Goal: Task Accomplishment & Management: Manage account settings

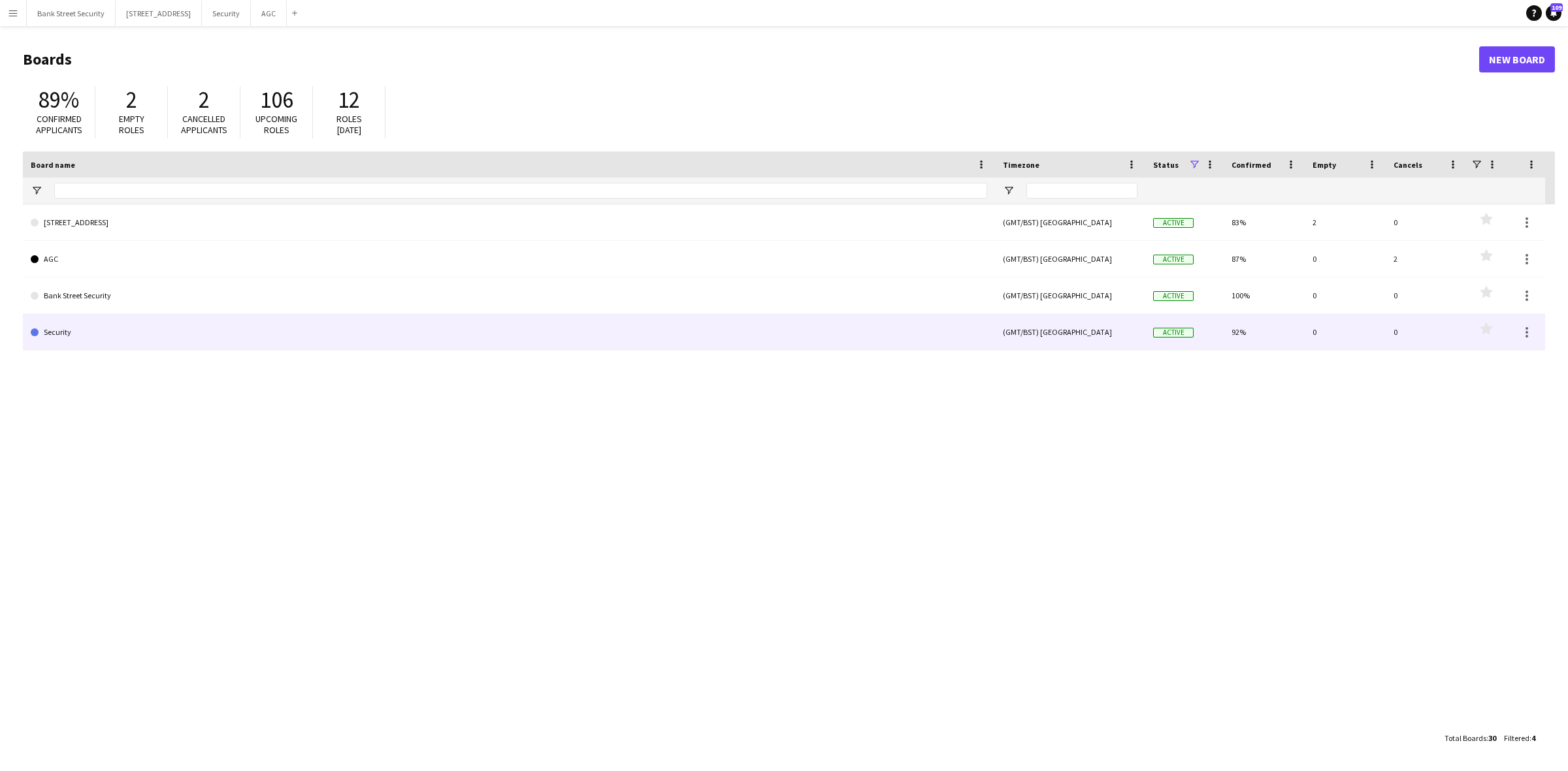
click at [130, 332] on link "Security" at bounding box center [508, 333] width 957 height 37
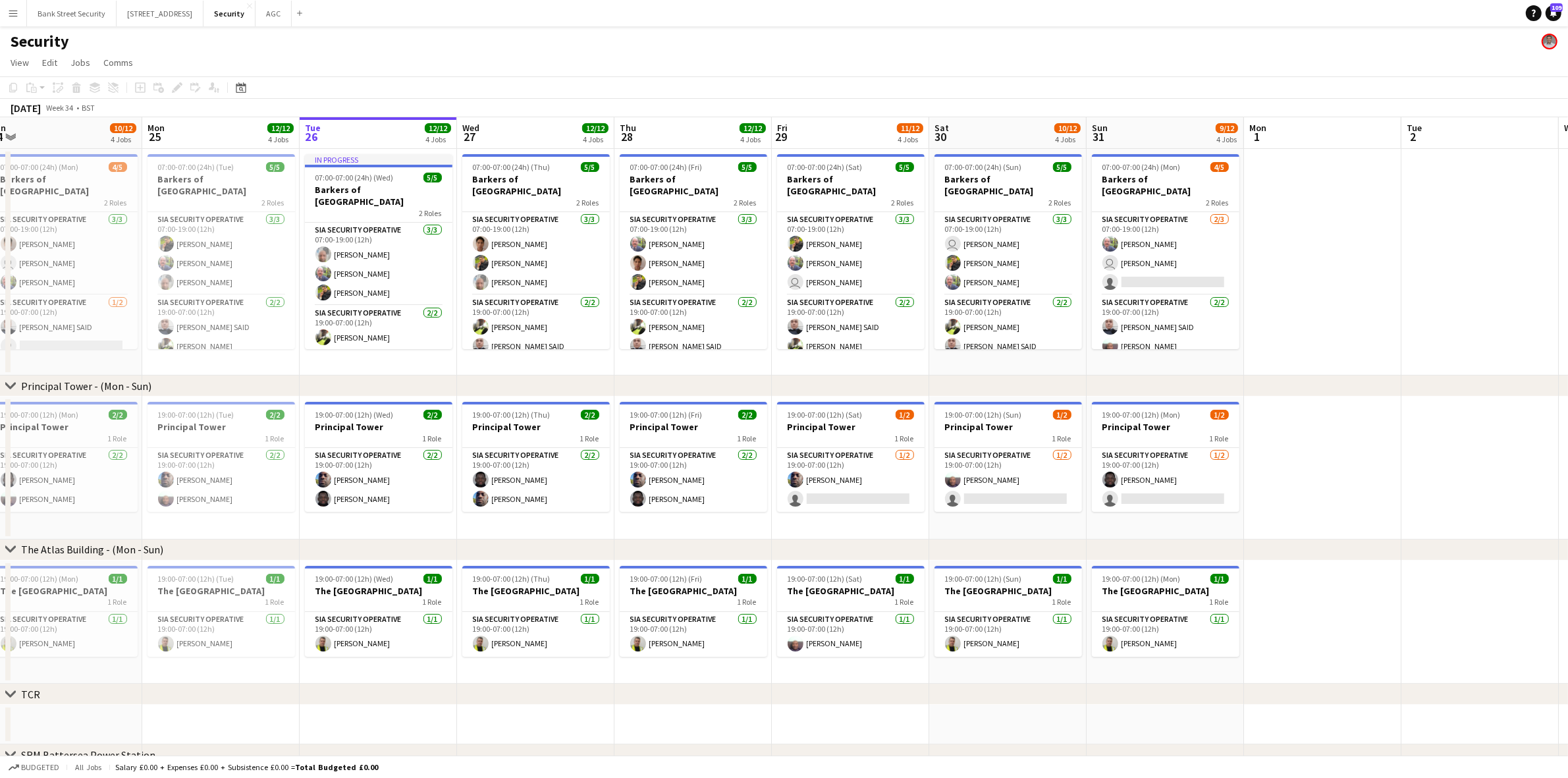
scroll to position [0, 322]
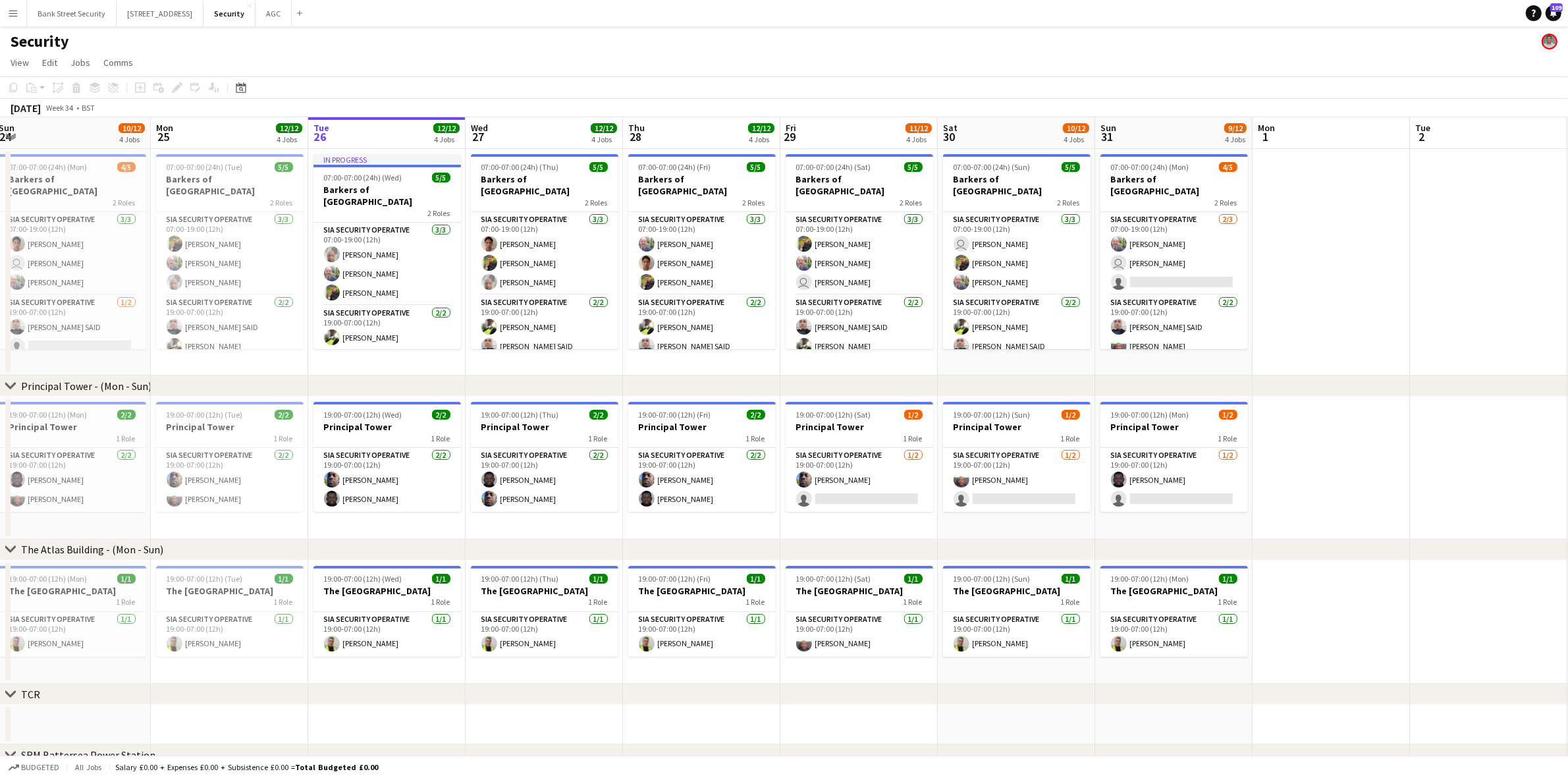
drag, startPoint x: 575, startPoint y: 363, endPoint x: 726, endPoint y: 348, distance: 151.7
click at [726, 348] on app-calendar-viewport "Fri 22 12/12 4 Jobs Sat 23 11/12 4 Jobs Sun 24 10/12 4 Jobs Mon 25 12/12 4 Jobs…" at bounding box center [784, 551] width 1568 height 866
click at [498, 496] on app-card-role "SIA Security Operative [DATE] 19:00-07:00 (12h) [PERSON_NAME] [PERSON_NAME]" at bounding box center [544, 479] width 147 height 64
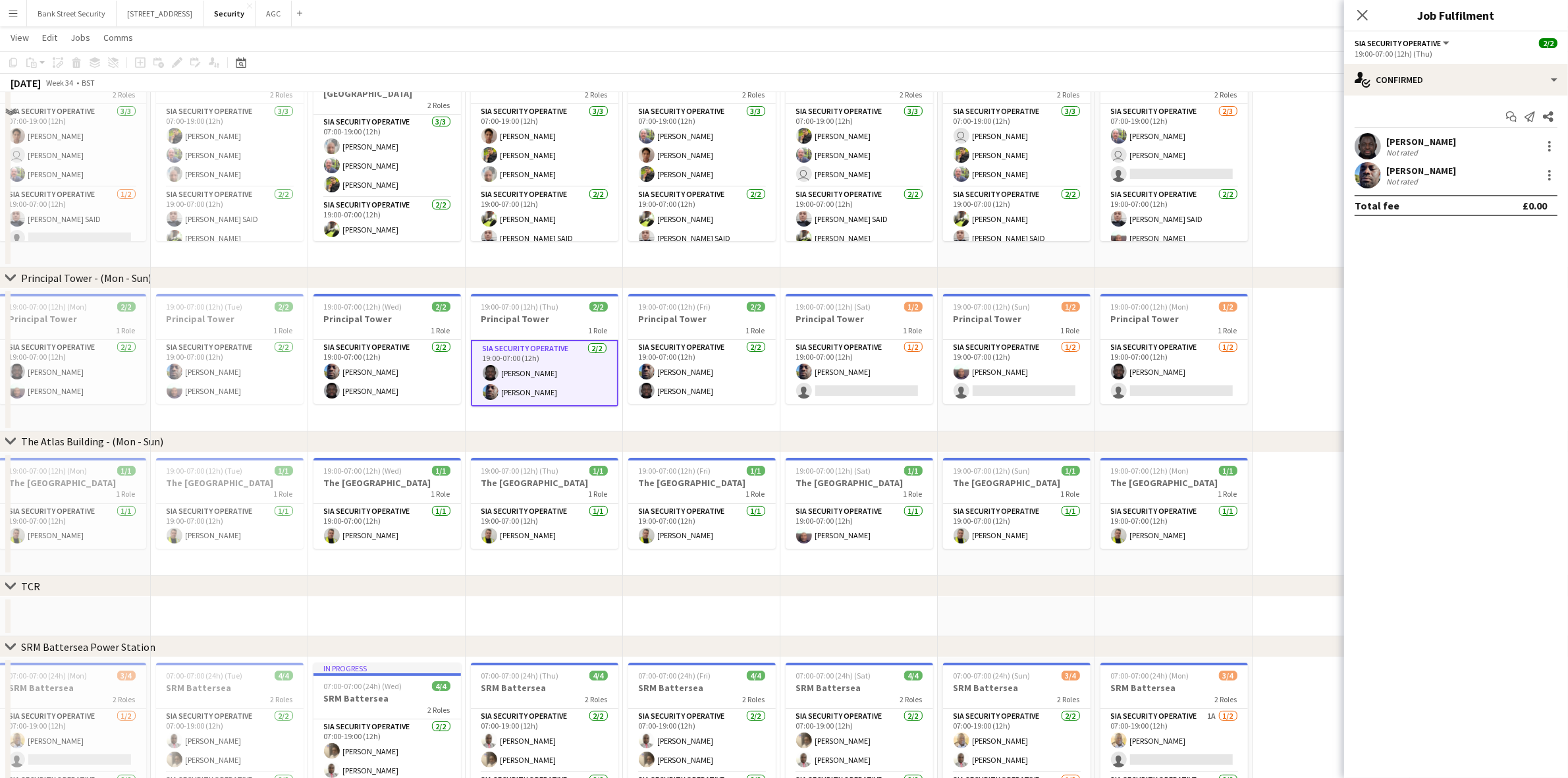
scroll to position [201, 0]
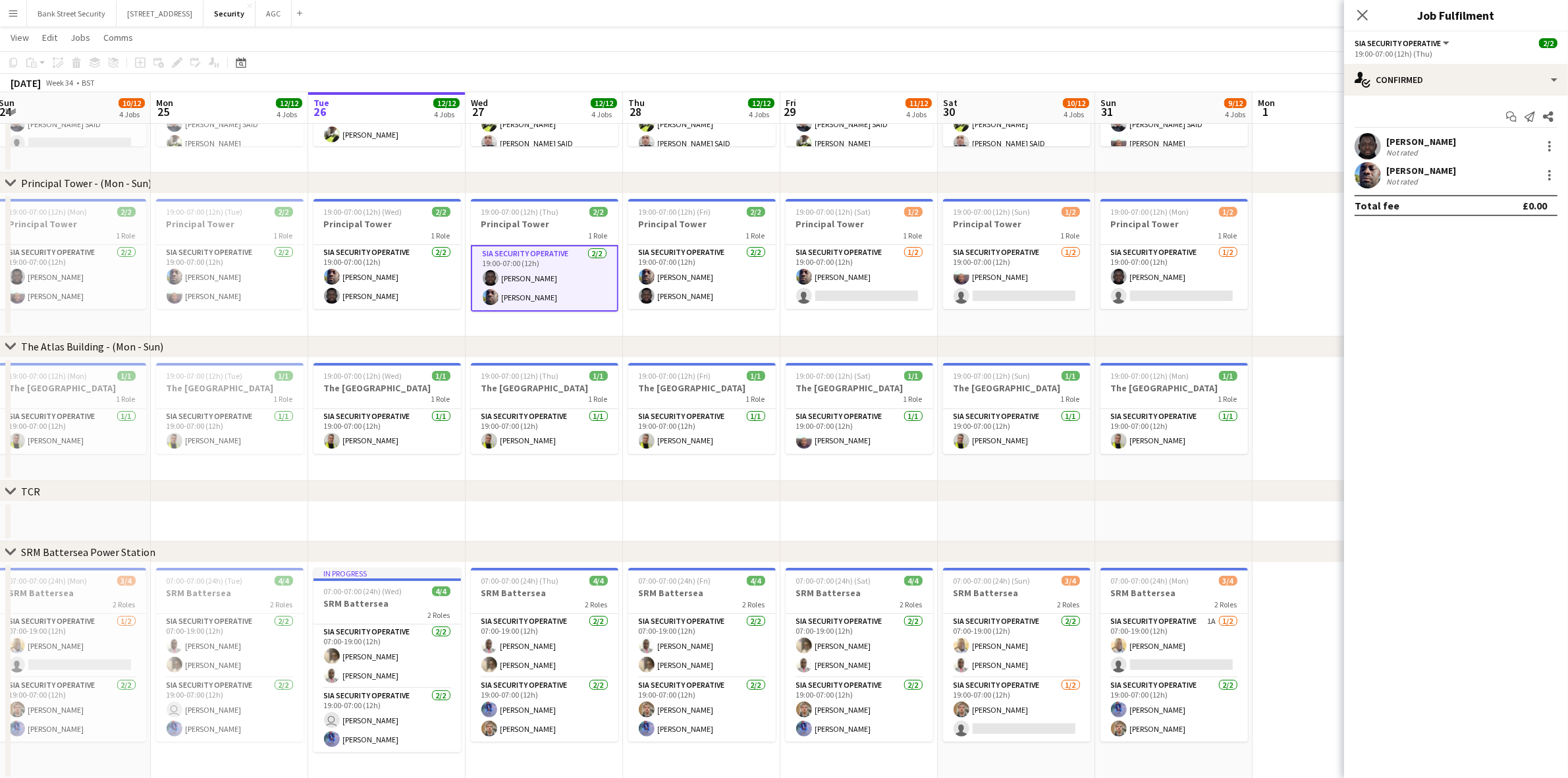
click at [553, 659] on app-card-role "SIA Security Operative [DATE] 07:00-19:00 (12h) [PERSON_NAME] [PERSON_NAME]" at bounding box center [544, 645] width 147 height 64
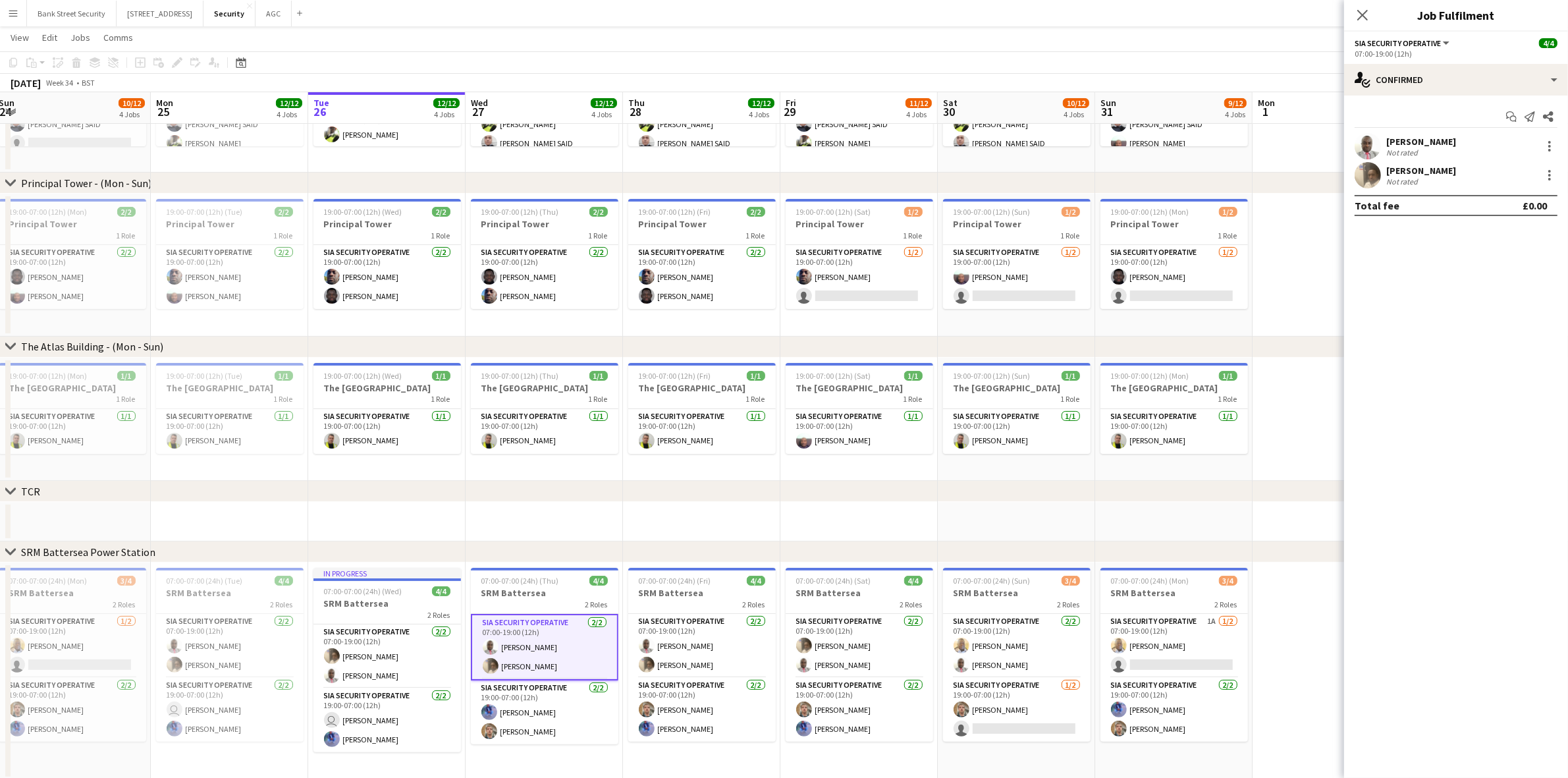
click at [1413, 176] on div "Not rated" at bounding box center [1403, 181] width 34 height 10
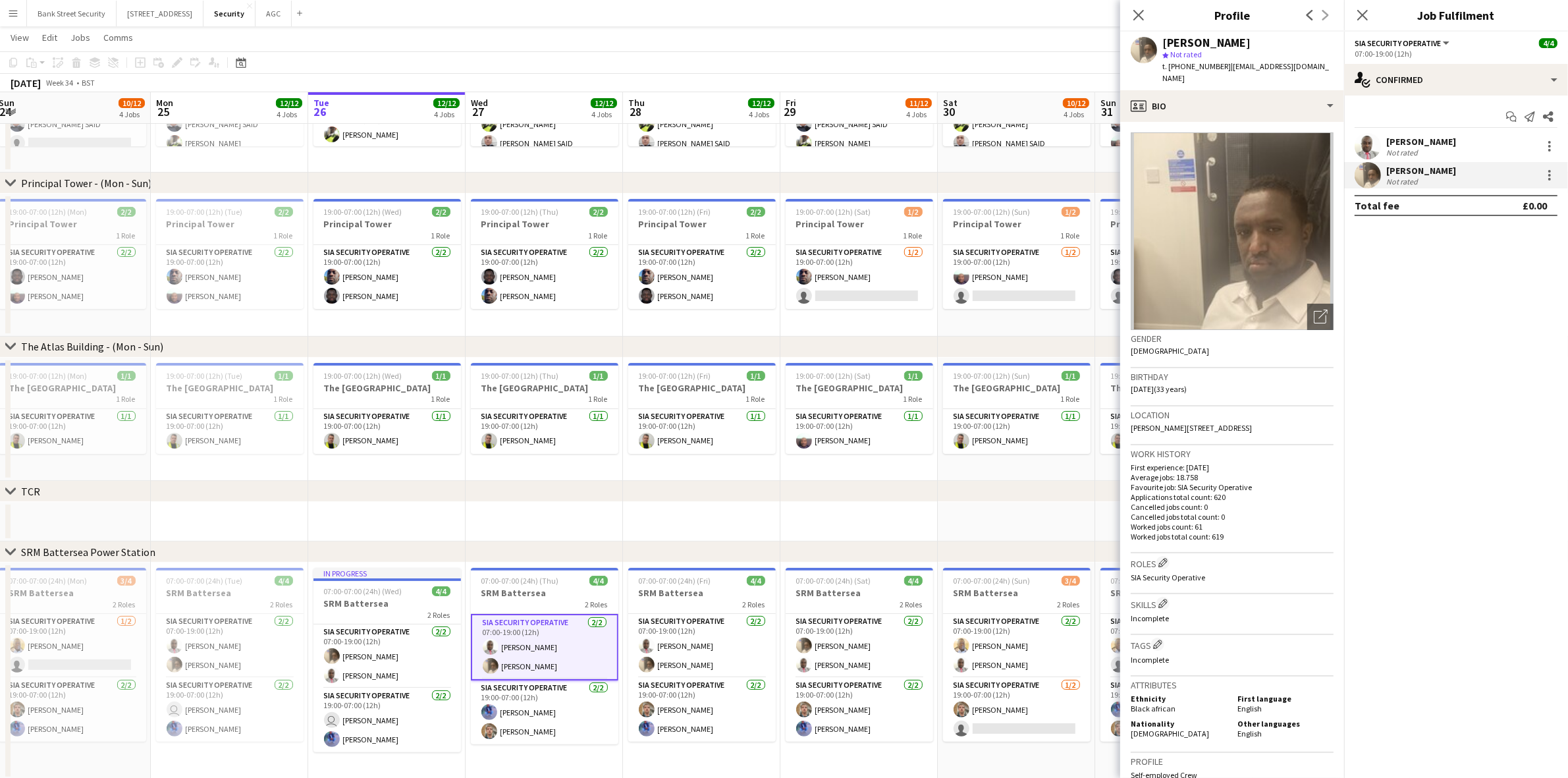
drag, startPoint x: 1226, startPoint y: 63, endPoint x: 1304, endPoint y: 76, distance: 79.1
click at [1304, 76] on div "t. [PHONE_NUMBER] | [EMAIL_ADDRESS][DOMAIN_NAME]" at bounding box center [1247, 72] width 171 height 24
copy span "[EMAIL_ADDRESS][DOMAIN_NAME]"
drag, startPoint x: 1135, startPoint y: 13, endPoint x: 1136, endPoint y: 24, distance: 11.0
click at [1135, 13] on icon "Close pop-in" at bounding box center [1138, 15] width 10 height 10
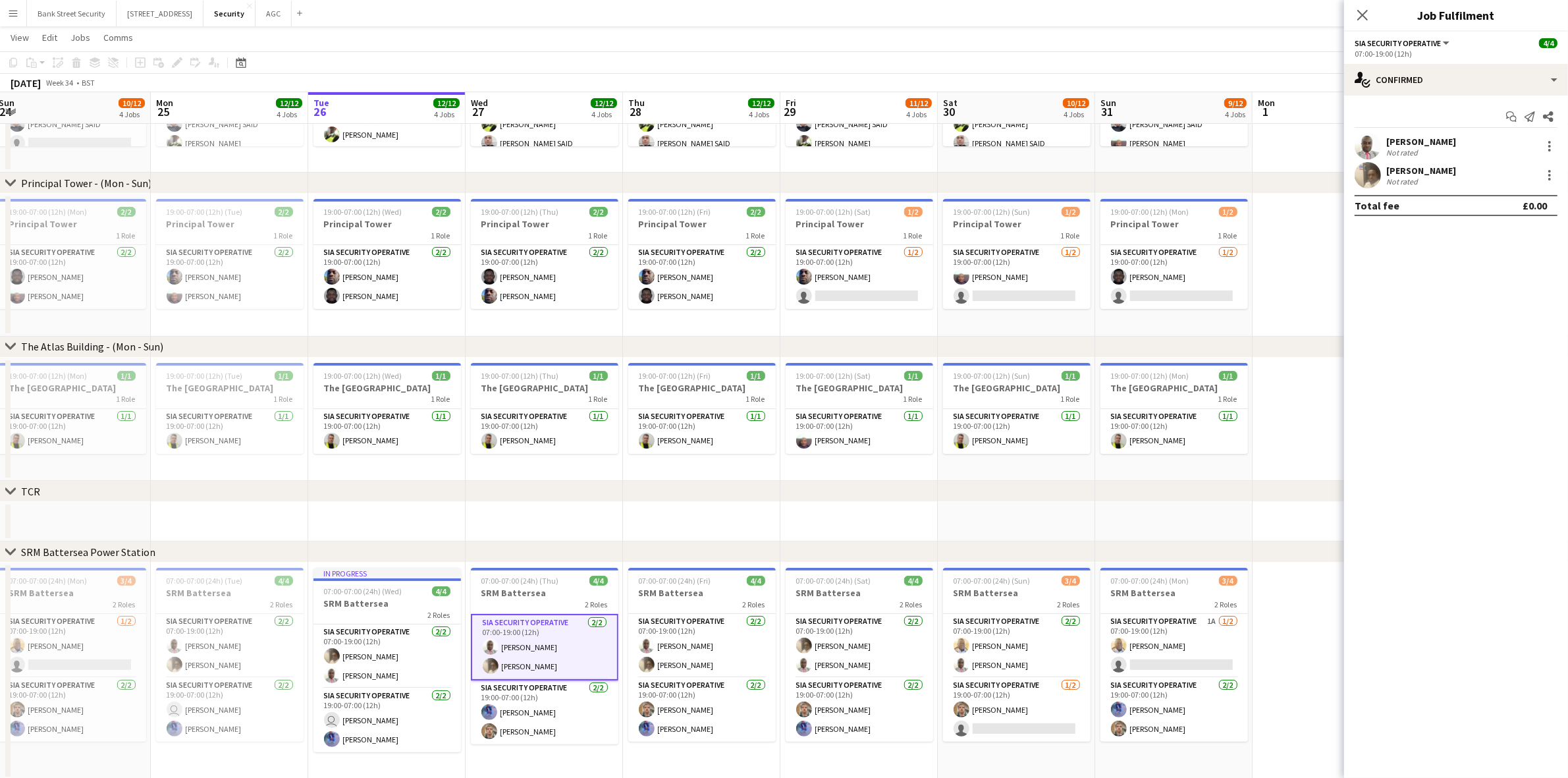
click at [210, 706] on app-card-role "SIA Security Operative [DATE] 19:00-07:00 (12h) user [PERSON_NAME] Yahye [PERSO…" at bounding box center [229, 709] width 147 height 64
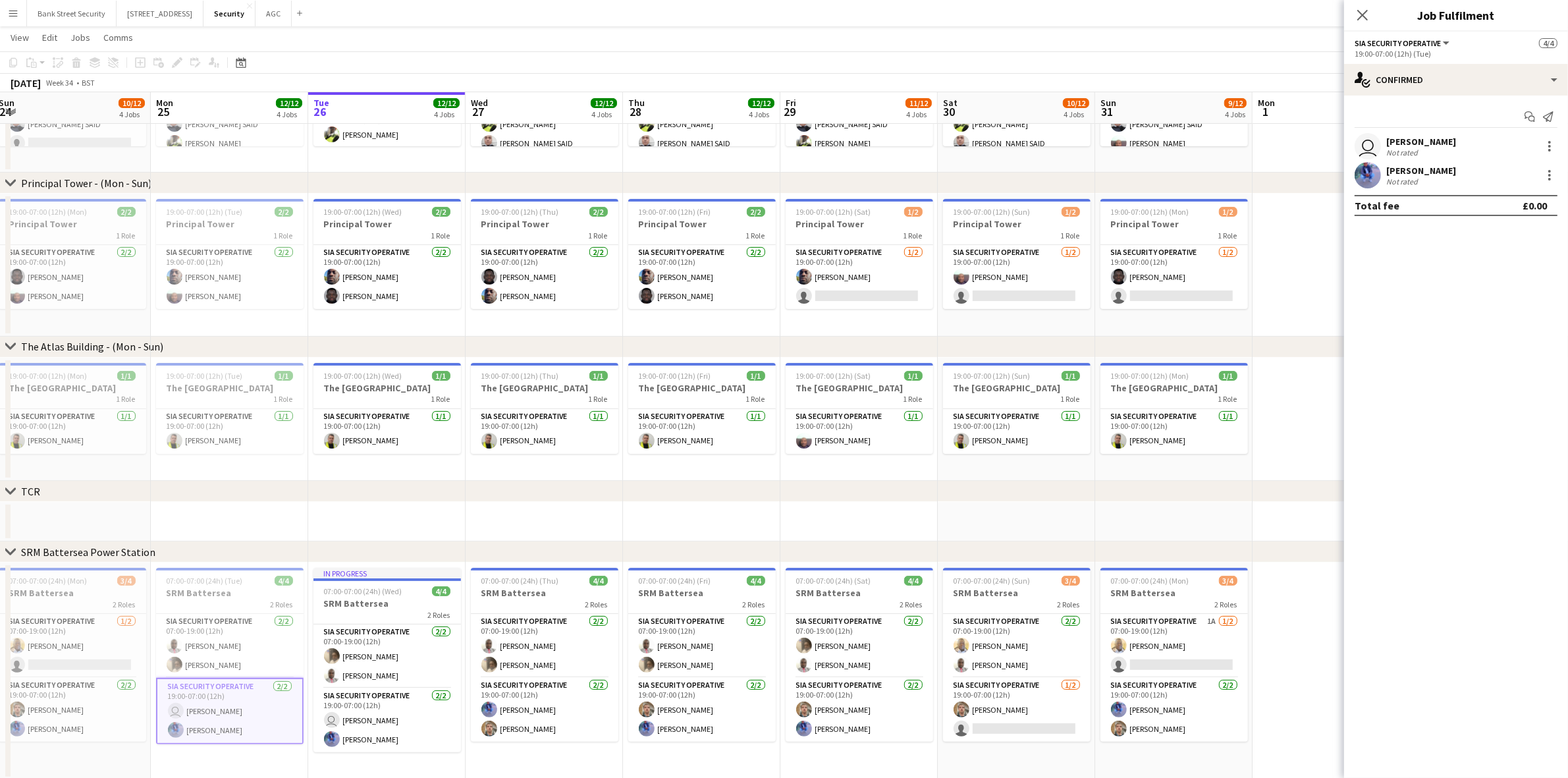
click at [1424, 143] on div "[PERSON_NAME]" at bounding box center [1421, 141] width 70 height 12
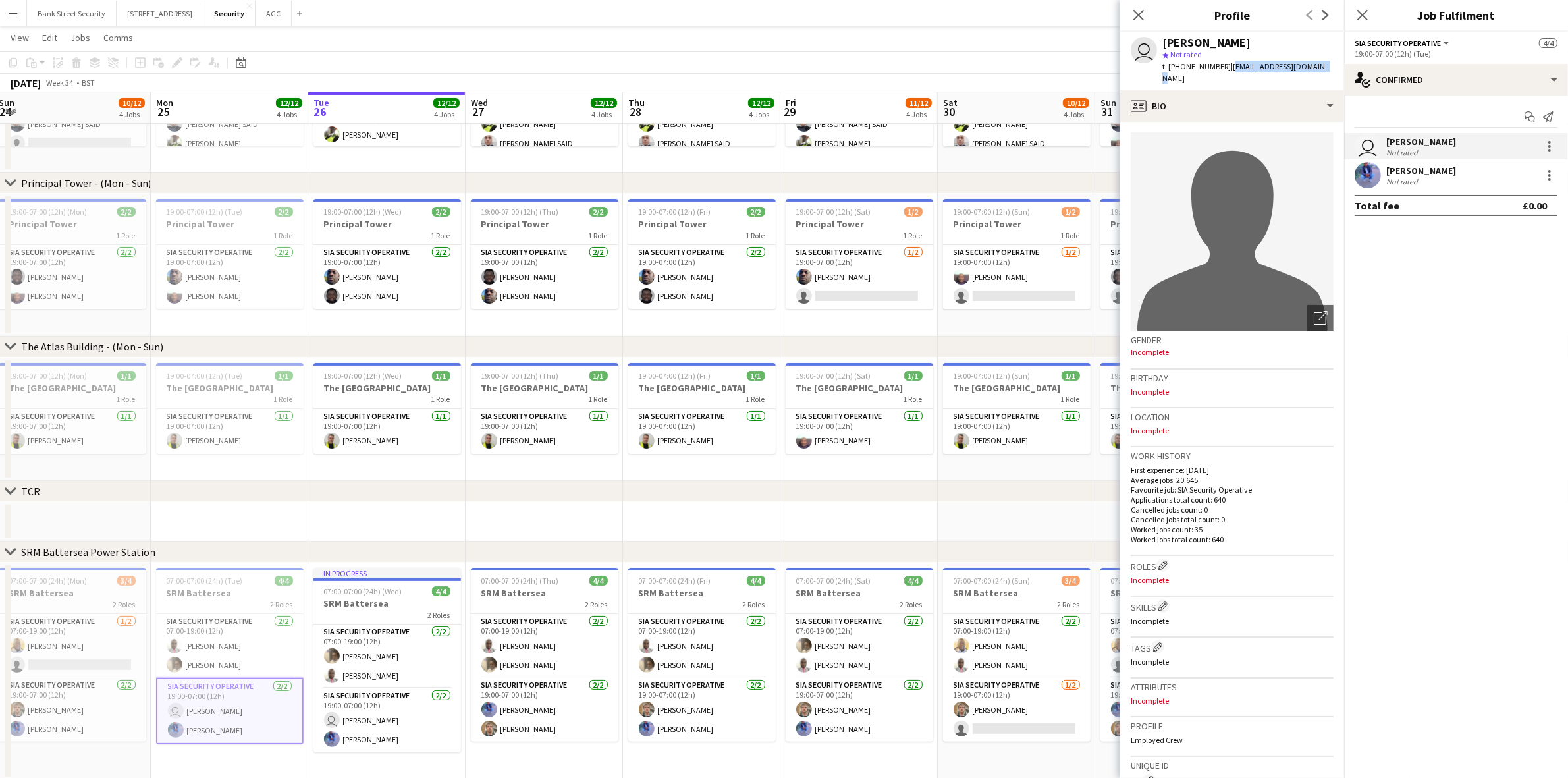
drag, startPoint x: 1321, startPoint y: 65, endPoint x: 1226, endPoint y: 70, distance: 95.1
click at [1226, 70] on div "user [PERSON_NAME] star Not rated t. [PHONE_NUMBER] | [EMAIL_ADDRESS][DOMAIN_NA…" at bounding box center [1233, 60] width 224 height 58
copy span "[EMAIL_ADDRESS][DOMAIN_NAME]"
click at [1413, 163] on div "[PERSON_NAME] Not rated" at bounding box center [1457, 175] width 224 height 26
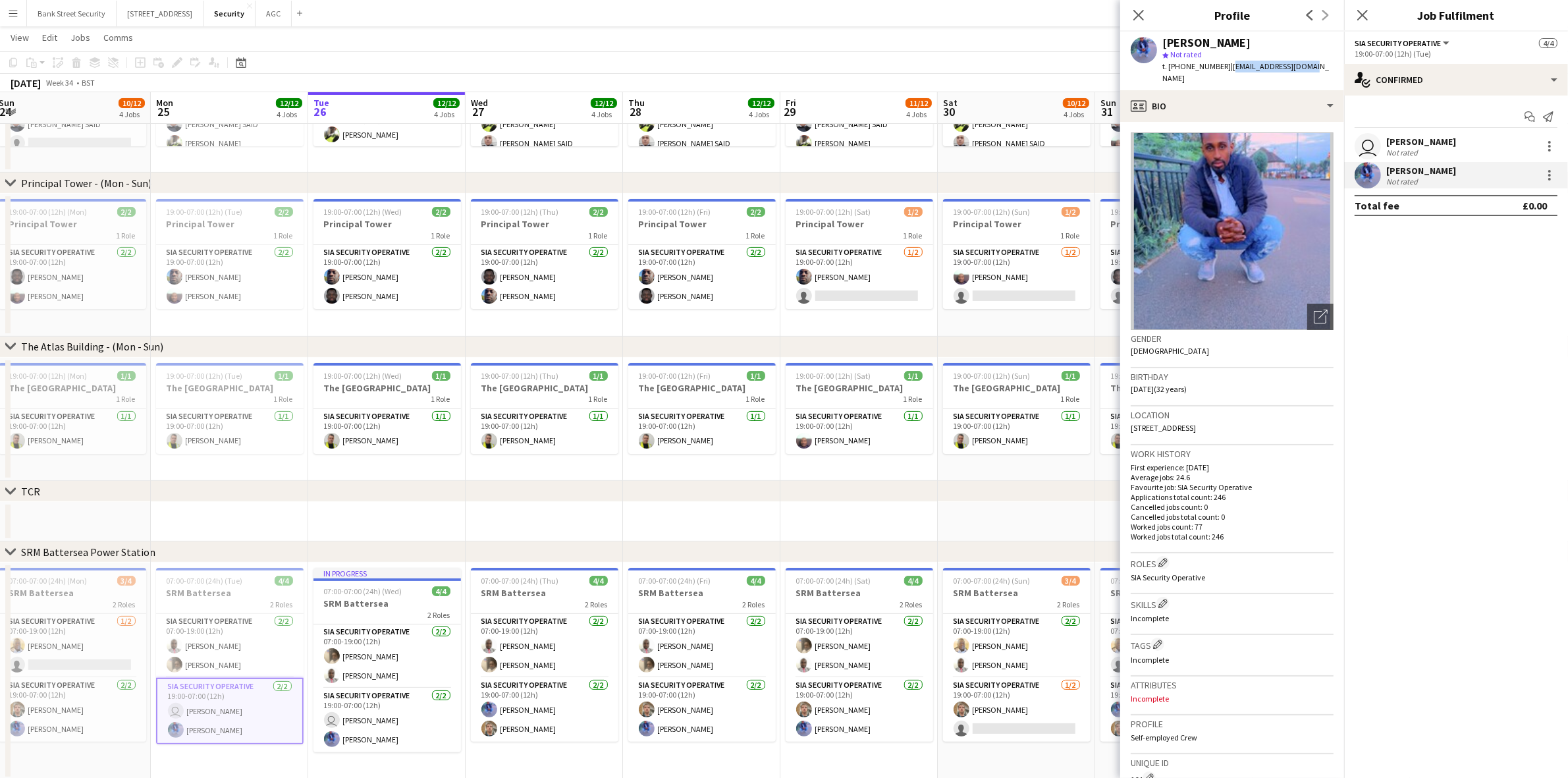
drag, startPoint x: 1309, startPoint y: 61, endPoint x: 1225, endPoint y: 67, distance: 84.2
click at [1225, 67] on div "[PERSON_NAME] star Not rated t. [PHONE_NUMBER] | [EMAIL_ADDRESS][DOMAIN_NAME]" at bounding box center [1233, 60] width 224 height 58
copy span "[EMAIL_ADDRESS][DOMAIN_NAME]"
